Goal: Transaction & Acquisition: Purchase product/service

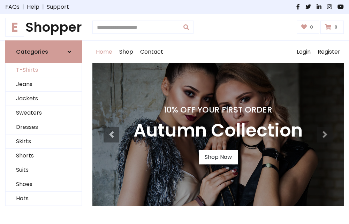
click at [44, 70] on link "T-Shirts" at bounding box center [44, 70] width 76 height 14
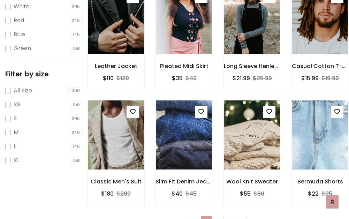
scroll to position [13, 0]
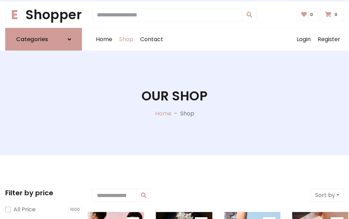
click at [174, 103] on h1 "Our Shop" at bounding box center [174, 95] width 66 height 15
click at [218, 39] on div "Home Shop Contact Log out Login Register" at bounding box center [217, 39] width 251 height 22
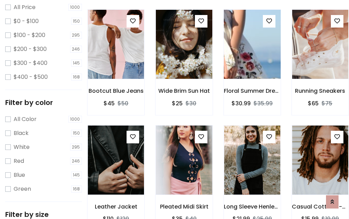
click at [252, 57] on img at bounding box center [251, 44] width 67 height 167
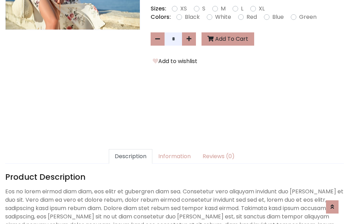
scroll to position [170, 0]
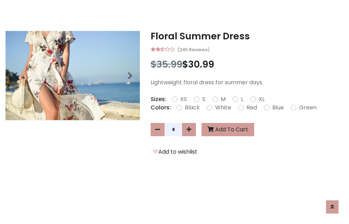
click at [247, 36] on h3 "Floral Summer Dress" at bounding box center [246, 36] width 193 height 11
